Goal: Transaction & Acquisition: Purchase product/service

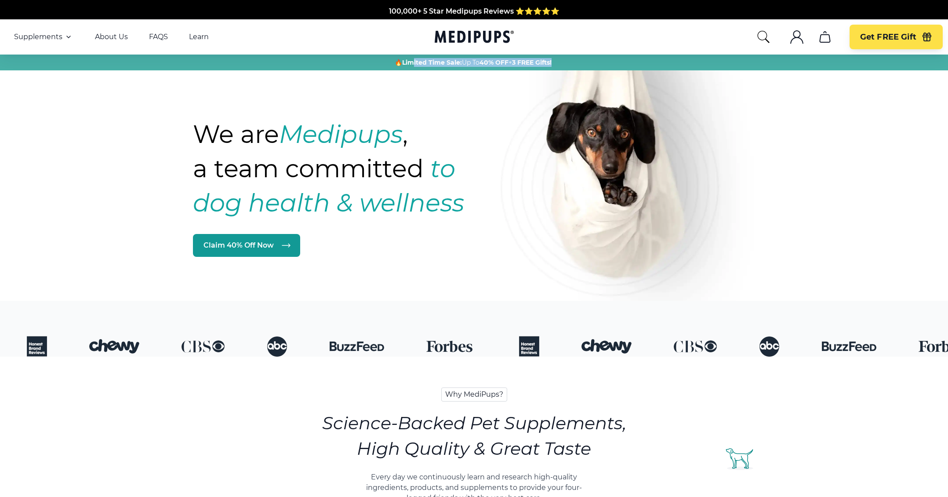
drag, startPoint x: 411, startPoint y: 67, endPoint x: 558, endPoint y: 65, distance: 147.3
click at [558, 65] on div "🔥 Limited Time Sale: Up To 40% OFF + 3 FREE Gifts!" at bounding box center [474, 63] width 948 height 16
click at [450, 81] on div "We are Medipups , a team committed to dog health & wellness Claim 40% Off Now" at bounding box center [354, 134] width 322 height 245
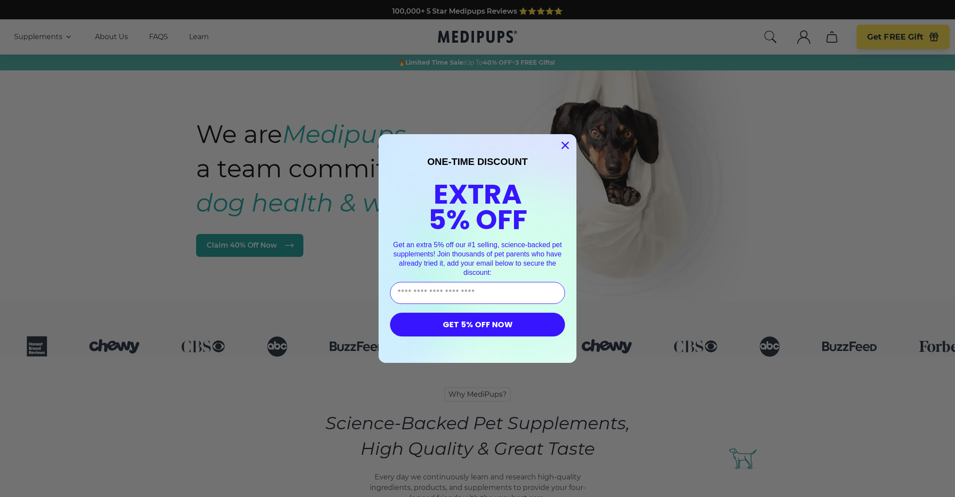
drag, startPoint x: 561, startPoint y: 147, endPoint x: 451, endPoint y: 81, distance: 127.8
click at [558, 145] on icon "Close dialog" at bounding box center [564, 145] width 15 height 15
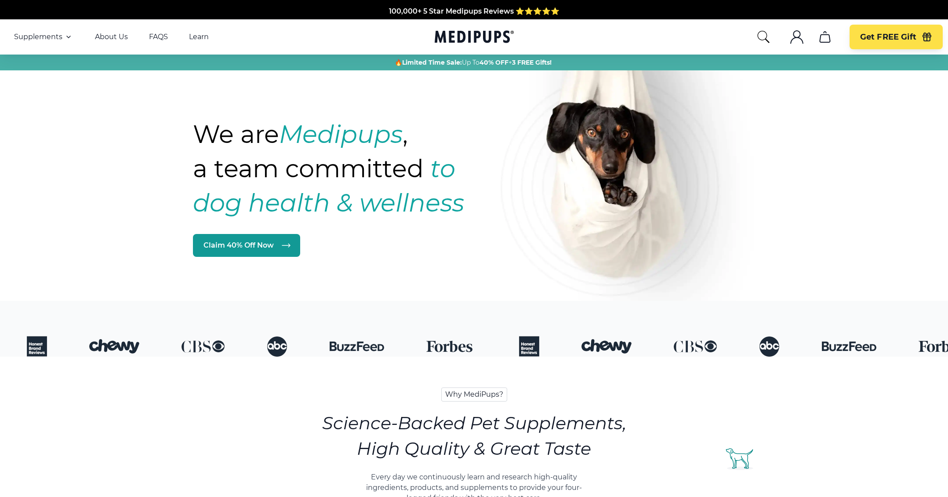
drag, startPoint x: 379, startPoint y: 11, endPoint x: 561, endPoint y: 14, distance: 182.0
click at [561, 23] on div "Free Shipping + 60 day money-back guarantee" at bounding box center [474, 28] width 945 height 11
drag, startPoint x: 389, startPoint y: 60, endPoint x: 562, endPoint y: 62, distance: 173.2
click at [562, 62] on div "🔥 Limited Time Sale: Up To 40% OFF + 3 FREE Gifts!" at bounding box center [473, 62] width 936 height 9
drag, startPoint x: 354, startPoint y: 9, endPoint x: 593, endPoint y: 15, distance: 239.2
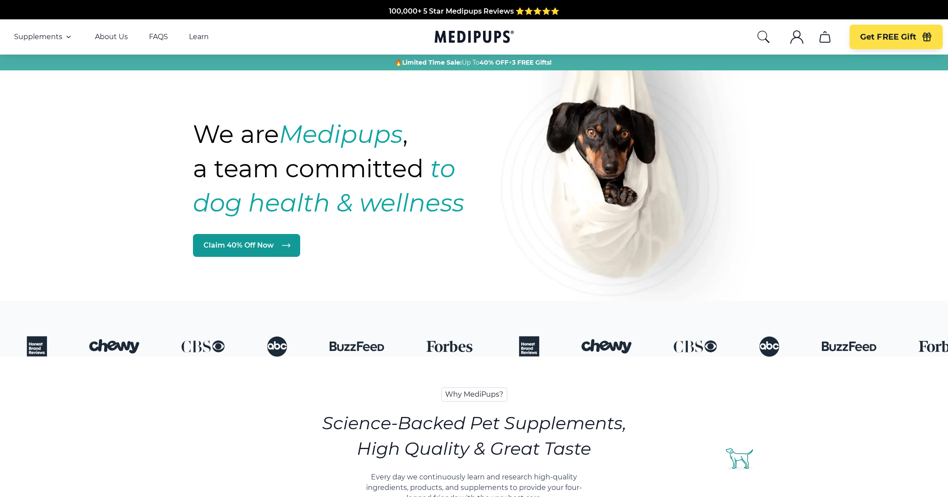
click at [593, 15] on div "Made In The [GEOGRAPHIC_DATA] from domestic & globally sourced ingredients" at bounding box center [474, 18] width 945 height 11
drag, startPoint x: 390, startPoint y: 61, endPoint x: 564, endPoint y: 61, distance: 174.1
click at [564, 61] on div "🔥 Limited Time Sale: Up To 40% OFF + 3 FREE Gifts!" at bounding box center [473, 62] width 936 height 9
drag, startPoint x: 362, startPoint y: 10, endPoint x: 586, endPoint y: 13, distance: 224.2
click at [586, 13] on div "100,000+ 5 Star Medipups Reviews ⭐️⭐️⭐️⭐️⭐️ Made In The [GEOGRAPHIC_DATA] from …" at bounding box center [474, 12] width 945 height 32
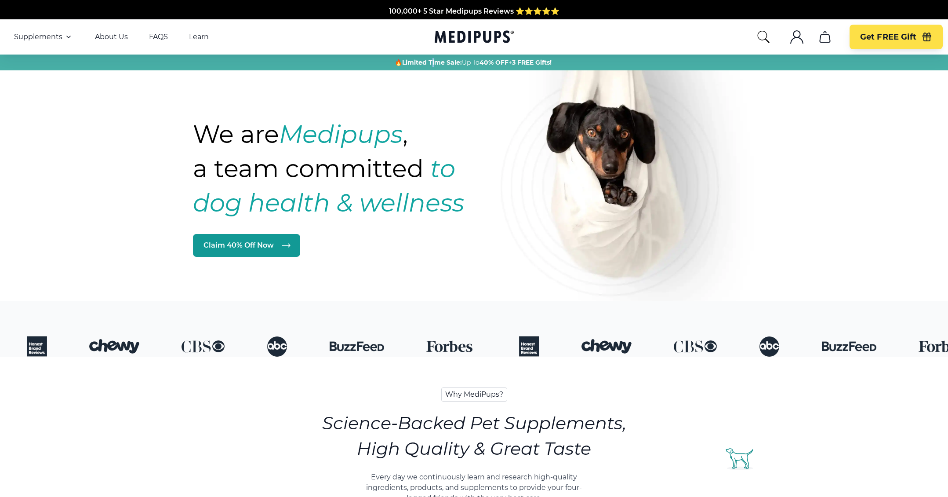
click at [432, 67] on div "🔥 Limited Time Sale: Up To 40% OFF + 3 FREE Gifts!" at bounding box center [474, 63] width 948 height 16
click at [912, 40] on span "Get FREE Gift" at bounding box center [888, 37] width 56 height 10
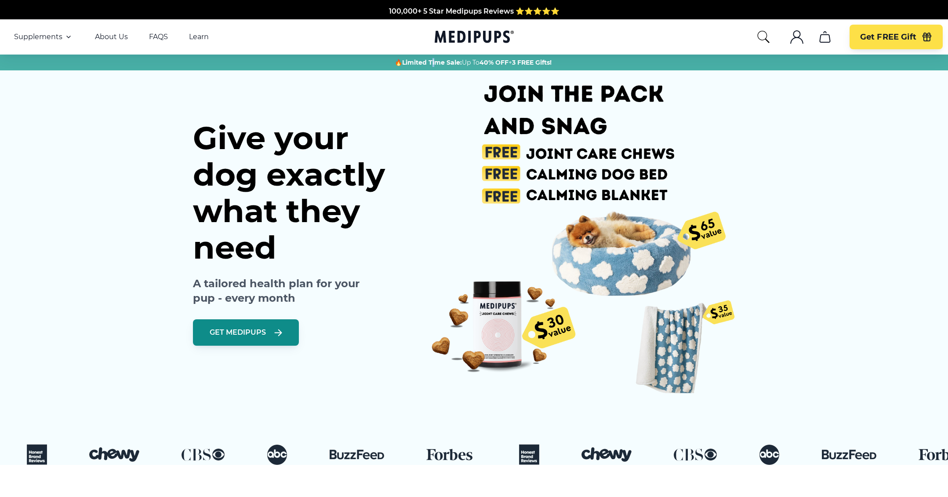
click at [238, 336] on span "Get Medipups" at bounding box center [238, 332] width 56 height 9
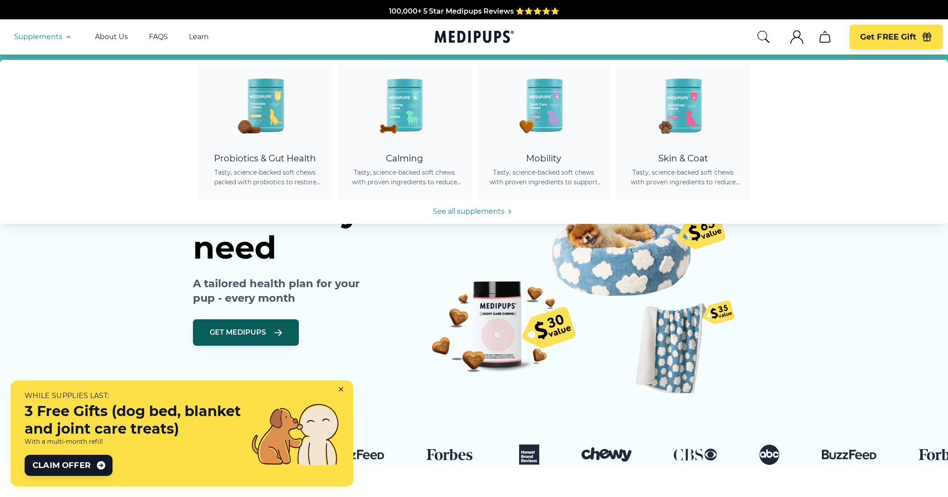
click at [44, 40] on span "Supplements" at bounding box center [38, 37] width 48 height 9
click at [60, 36] on span "Supplements" at bounding box center [38, 37] width 48 height 9
click at [63, 32] on icon "button" at bounding box center [68, 37] width 11 height 11
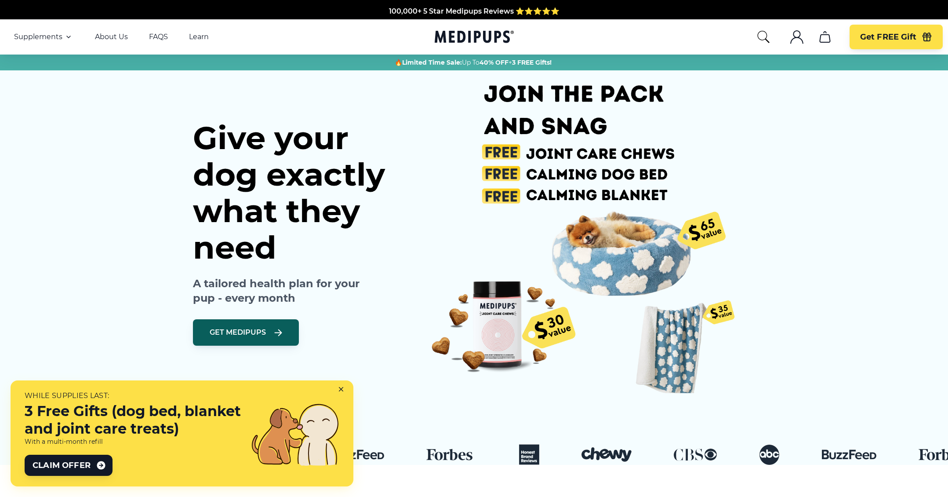
click at [55, 38] on span "Supplements" at bounding box center [38, 37] width 48 height 9
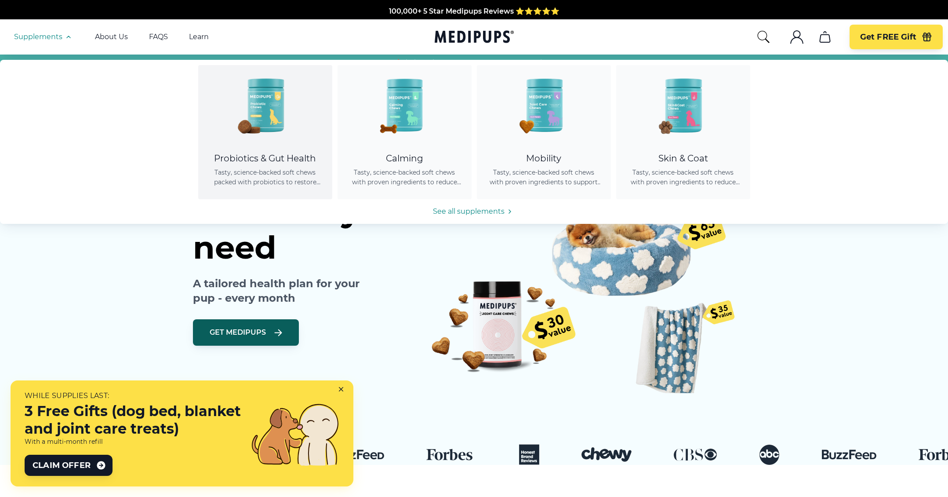
click at [251, 97] on img at bounding box center [265, 104] width 79 height 79
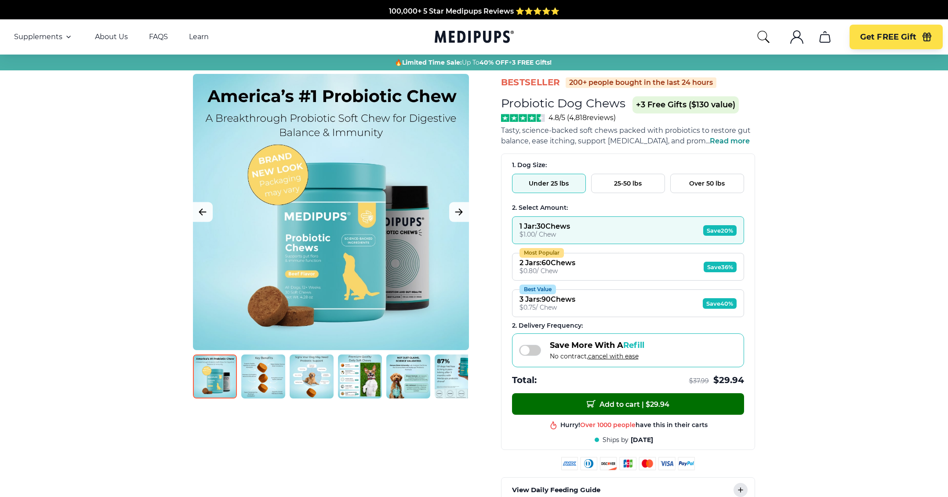
click at [601, 403] on span "Add to cart | $ 29.94" at bounding box center [628, 403] width 83 height 9
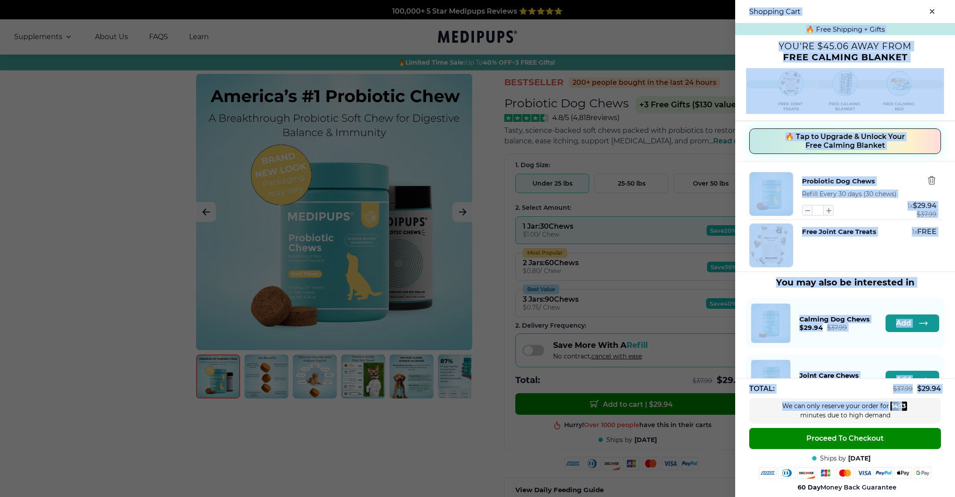
drag, startPoint x: 743, startPoint y: 12, endPoint x: 893, endPoint y: 379, distance: 396.3
click at [896, 405] on div "Shopping Cart 🔥 Free Shipping + Gifts You're $45.06 away from Free Calming Blan…" at bounding box center [845, 248] width 220 height 497
click at [851, 6] on div "Shopping Cart" at bounding box center [845, 11] width 220 height 23
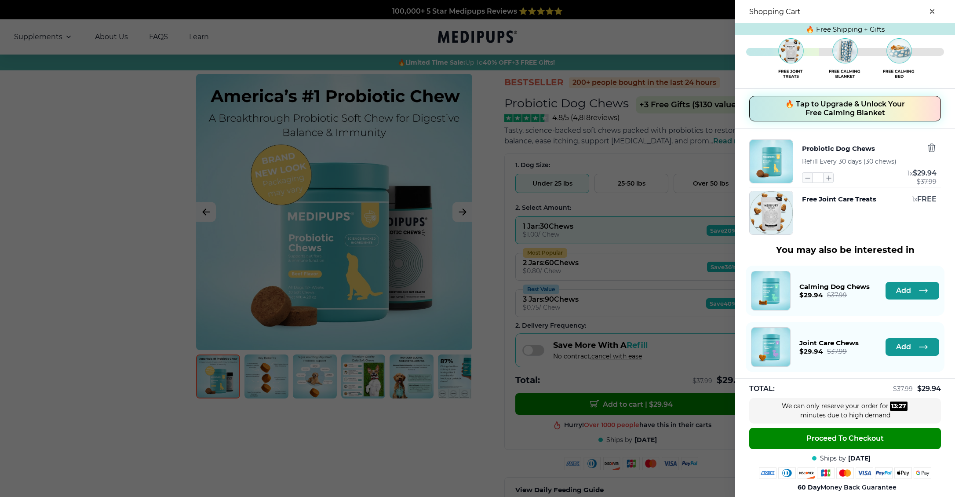
scroll to position [37, 0]
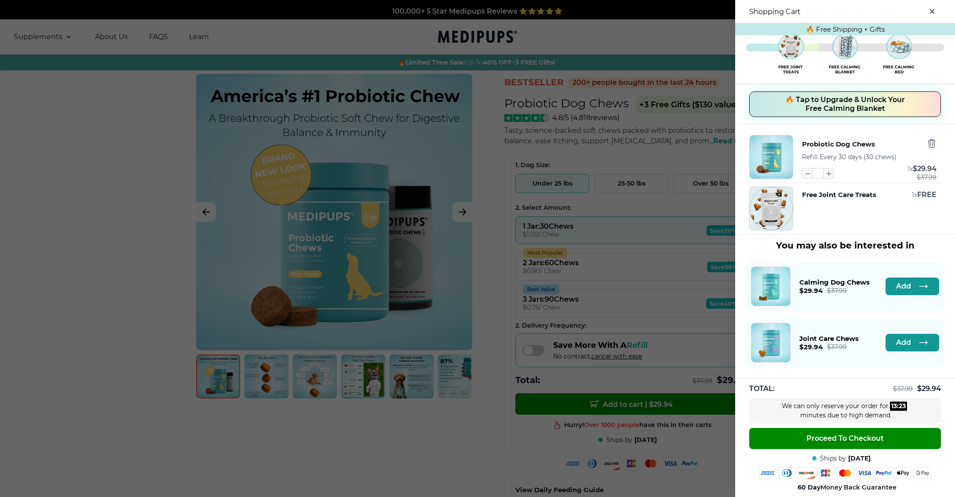
drag, startPoint x: 895, startPoint y: 407, endPoint x: 883, endPoint y: 410, distance: 13.1
click at [883, 410] on div "We can only reserve your order for 13 : 23 minutes due to high demand" at bounding box center [845, 410] width 132 height 18
click at [823, 172] on icon "button" at bounding box center [828, 173] width 10 height 10
click at [802, 172] on icon "button" at bounding box center [807, 173] width 10 height 10
type input "*"
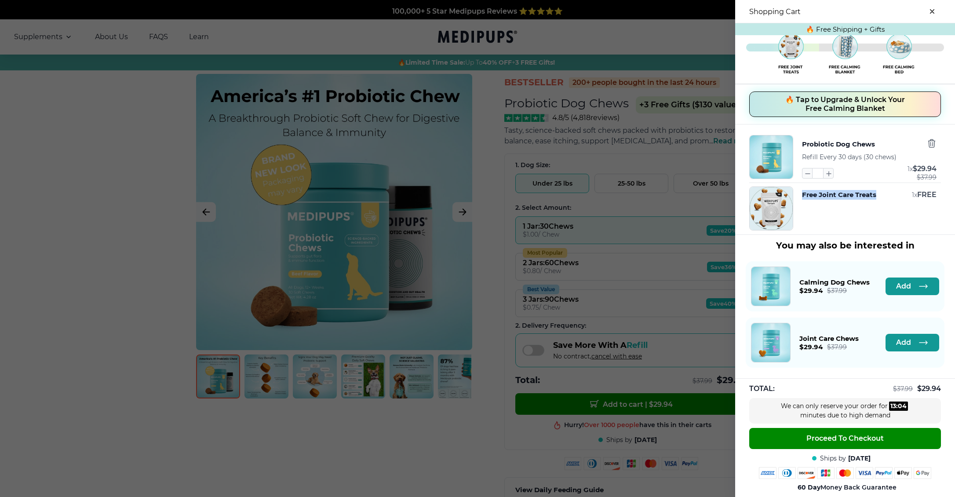
drag, startPoint x: 826, startPoint y: 192, endPoint x: 797, endPoint y: 196, distance: 30.2
click at [802, 196] on div "Free Joint Care Treats 1 x FREE" at bounding box center [869, 195] width 135 height 10
click at [802, 200] on div "Free Joint Care Treats 1 x FREE" at bounding box center [869, 196] width 135 height 12
drag, startPoint x: 794, startPoint y: 197, endPoint x: 873, endPoint y: 192, distance: 79.7
click at [873, 192] on div "Free Joint Care Treats 1 x FREE" at bounding box center [845, 208] width 192 height 44
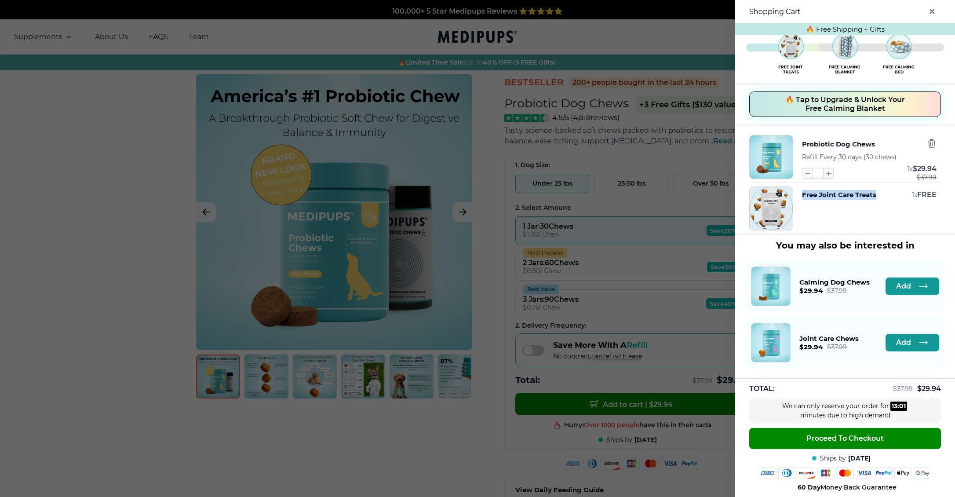
click at [860, 207] on div "Free Joint Care Treats 1 x FREE" at bounding box center [869, 208] width 135 height 44
click at [845, 201] on div "Free Joint Care Treats 1 x FREE" at bounding box center [869, 196] width 135 height 12
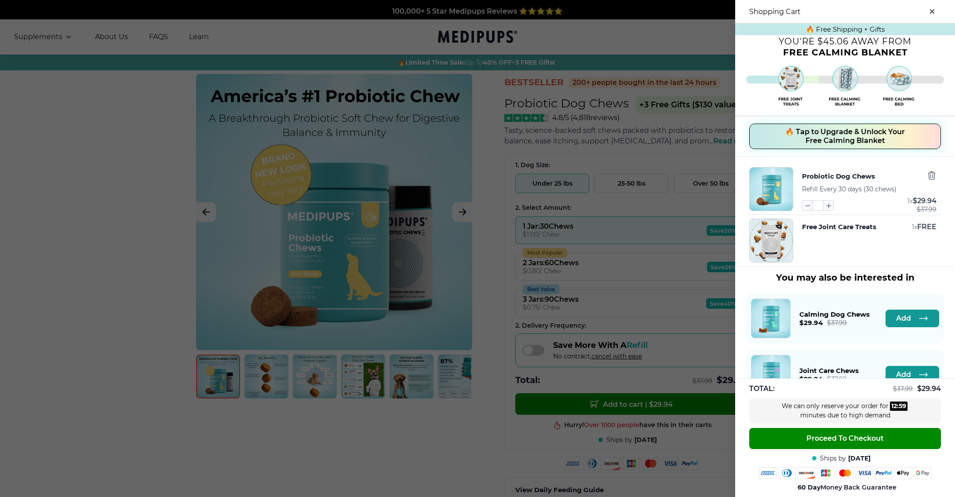
scroll to position [0, 0]
